Goal: Use online tool/utility: Utilize a website feature to perform a specific function

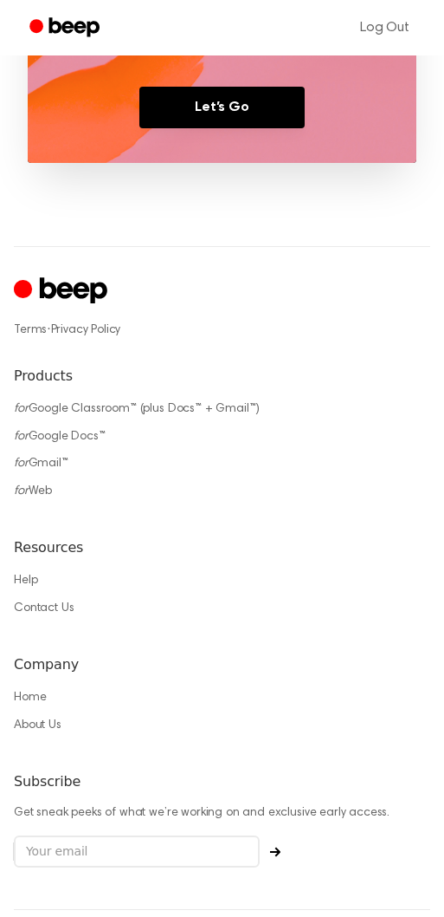
scroll to position [1319, 0]
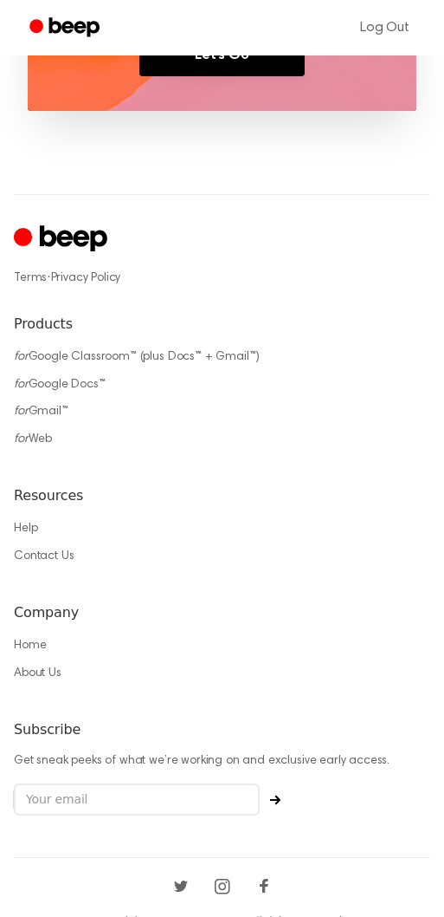
click at [48, 426] on div "Products for Google Classroom™ (plus Docs™ + Gmail™) for Google Docs™ for Gmail…" at bounding box center [222, 386] width 417 height 144
click at [48, 433] on link "for Web" at bounding box center [33, 439] width 38 height 12
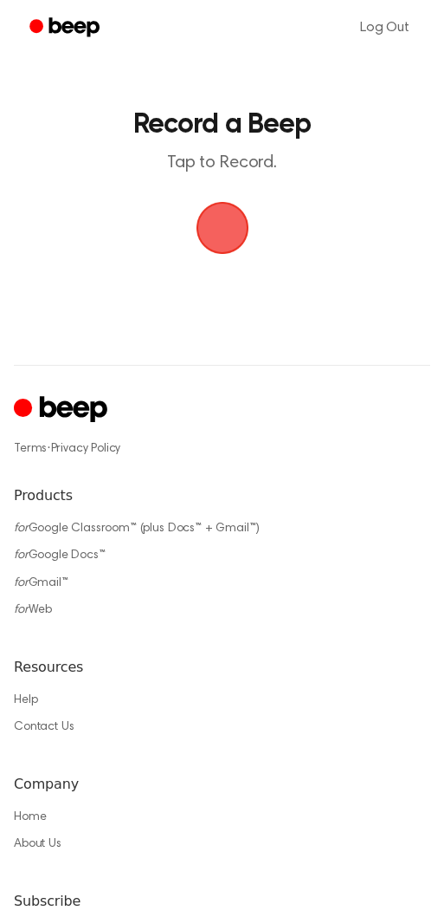
click at [219, 223] on span "button" at bounding box center [222, 228] width 49 height 49
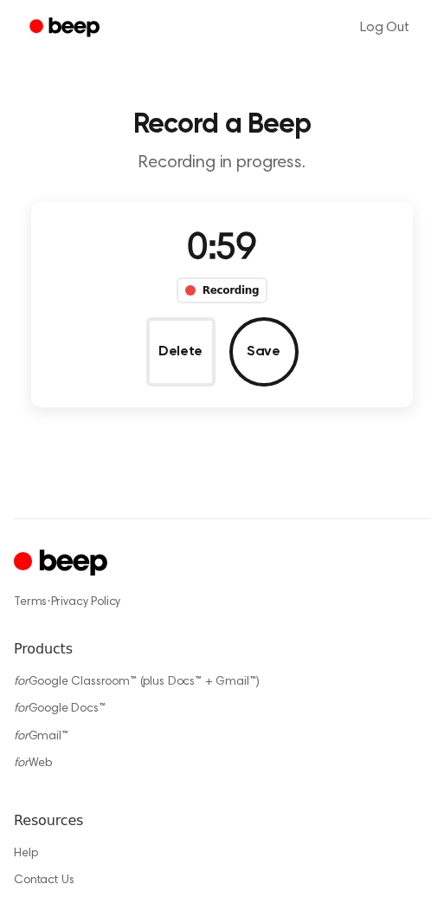
click at [264, 348] on button "Save" at bounding box center [264, 351] width 69 height 69
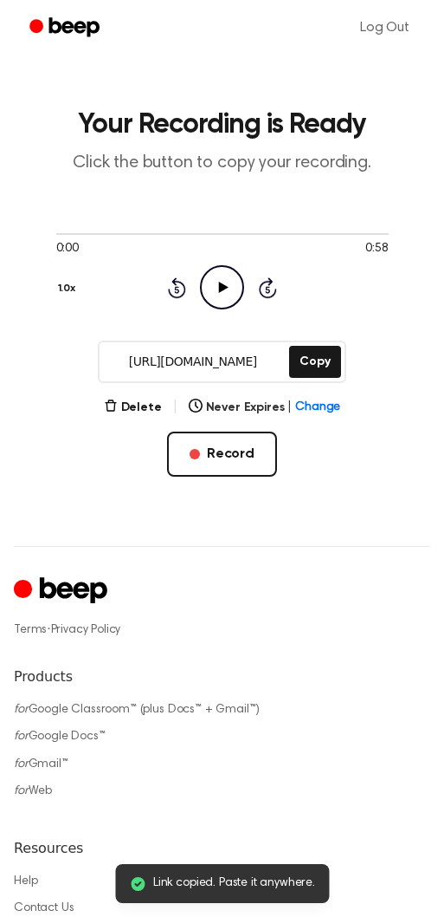
click at [221, 290] on icon at bounding box center [224, 287] width 10 height 11
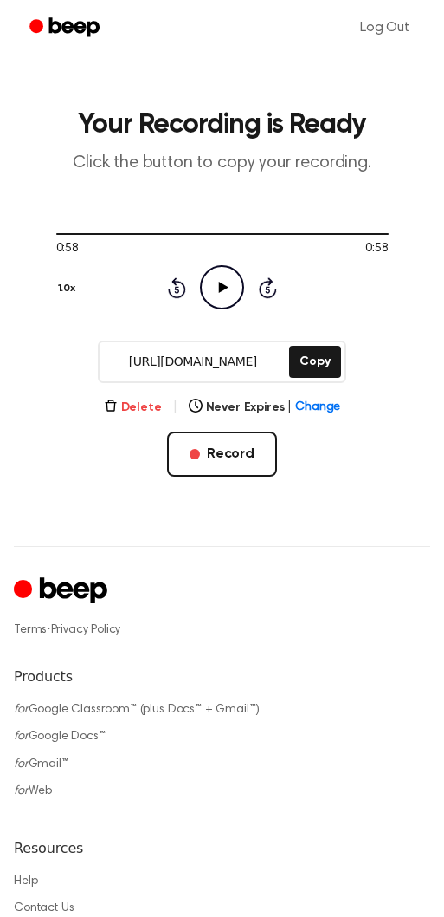
click at [144, 400] on button "Delete" at bounding box center [133, 408] width 58 height 18
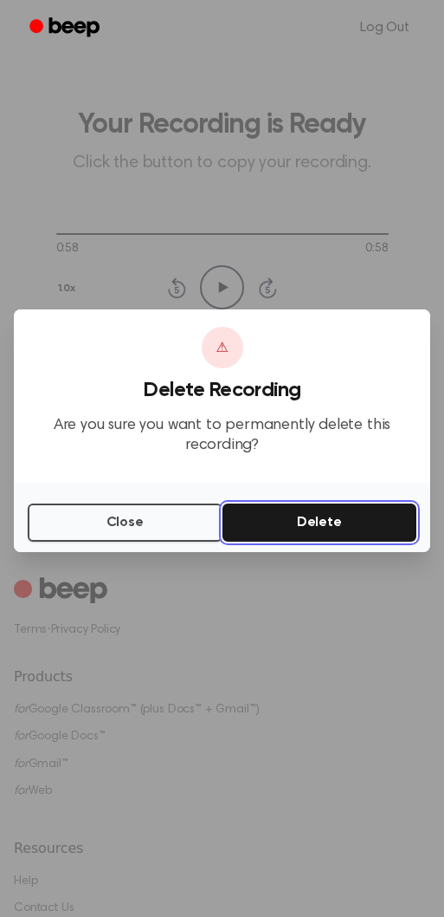
click at [366, 528] on button "Delete" at bounding box center [320, 522] width 195 height 38
